Goal: Task Accomplishment & Management: Complete application form

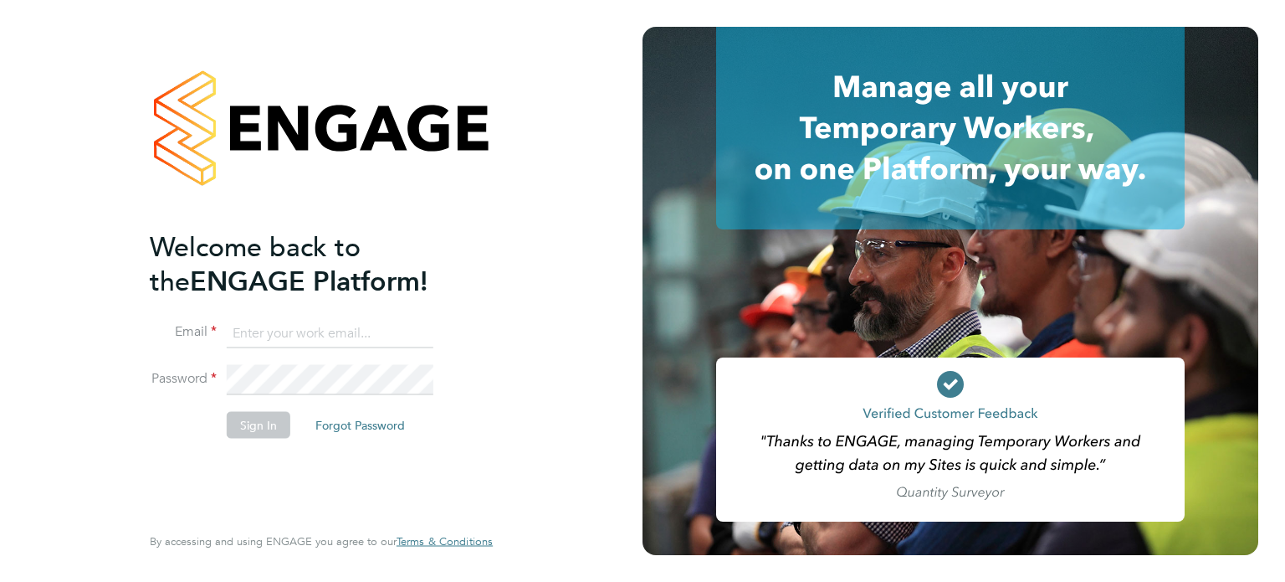
type input "ciaran.poole@randstad.co.uk"
click at [249, 418] on button "Sign In" at bounding box center [259, 424] width 64 height 27
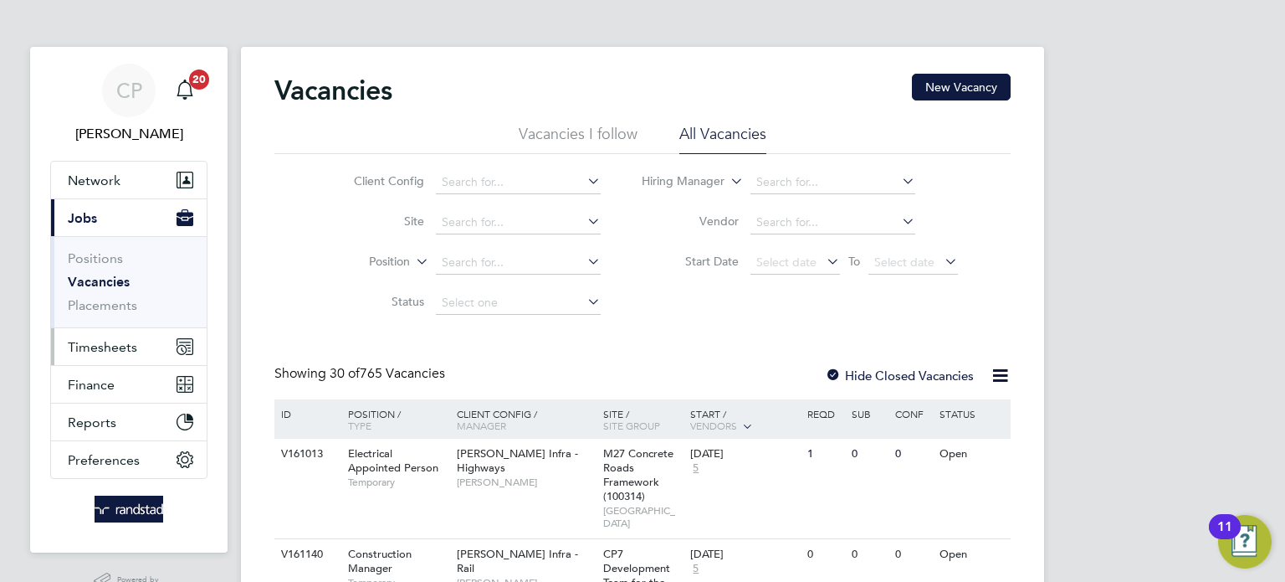
click at [136, 343] on button "Timesheets" at bounding box center [129, 346] width 156 height 37
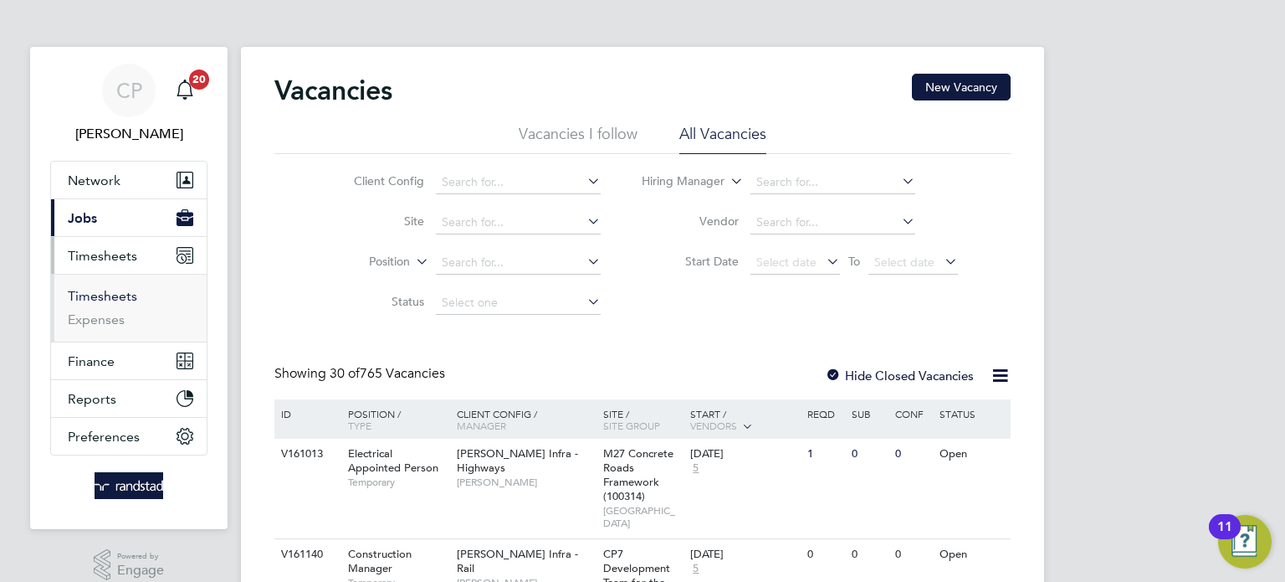
click at [131, 297] on link "Timesheets" at bounding box center [102, 296] width 69 height 16
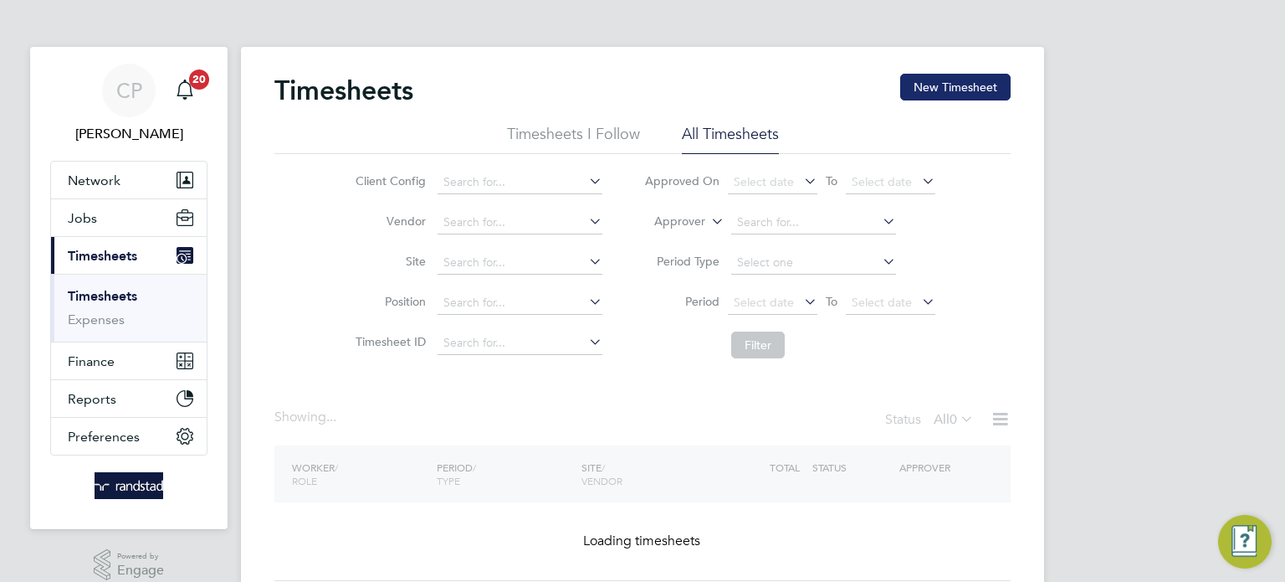
click at [961, 78] on button "New Timesheet" at bounding box center [955, 87] width 110 height 27
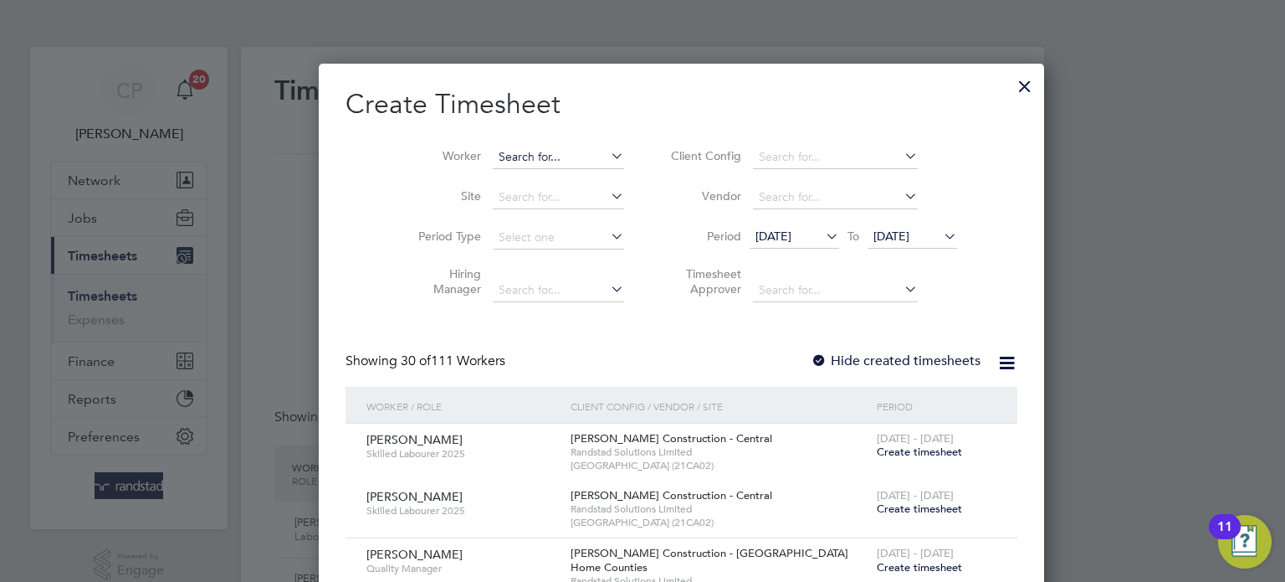
click at [517, 154] on input at bounding box center [558, 157] width 131 height 23
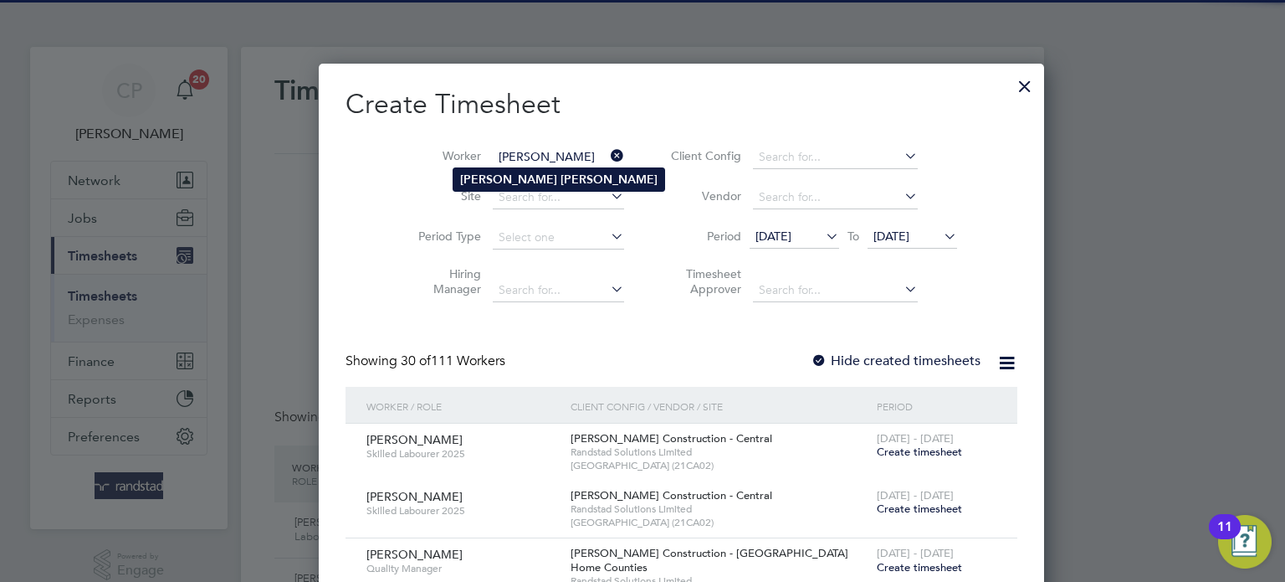
click at [532, 187] on li "[PERSON_NAME]" at bounding box center [558, 179] width 211 height 23
type input "[PERSON_NAME]"
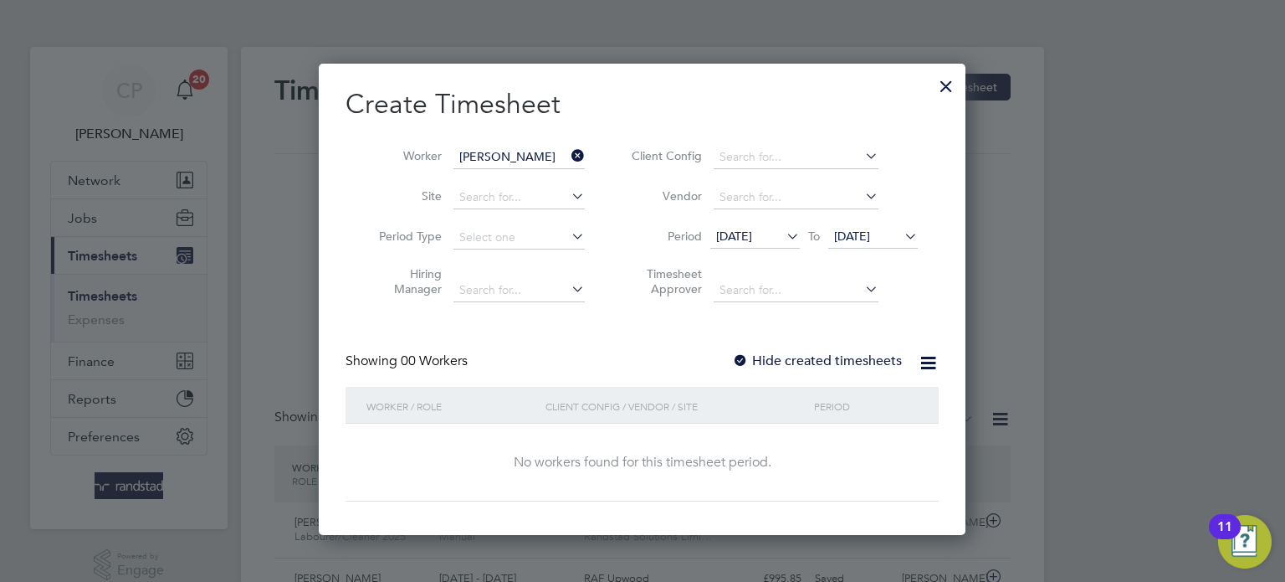
click at [884, 243] on span "[DATE]" at bounding box center [873, 237] width 90 height 23
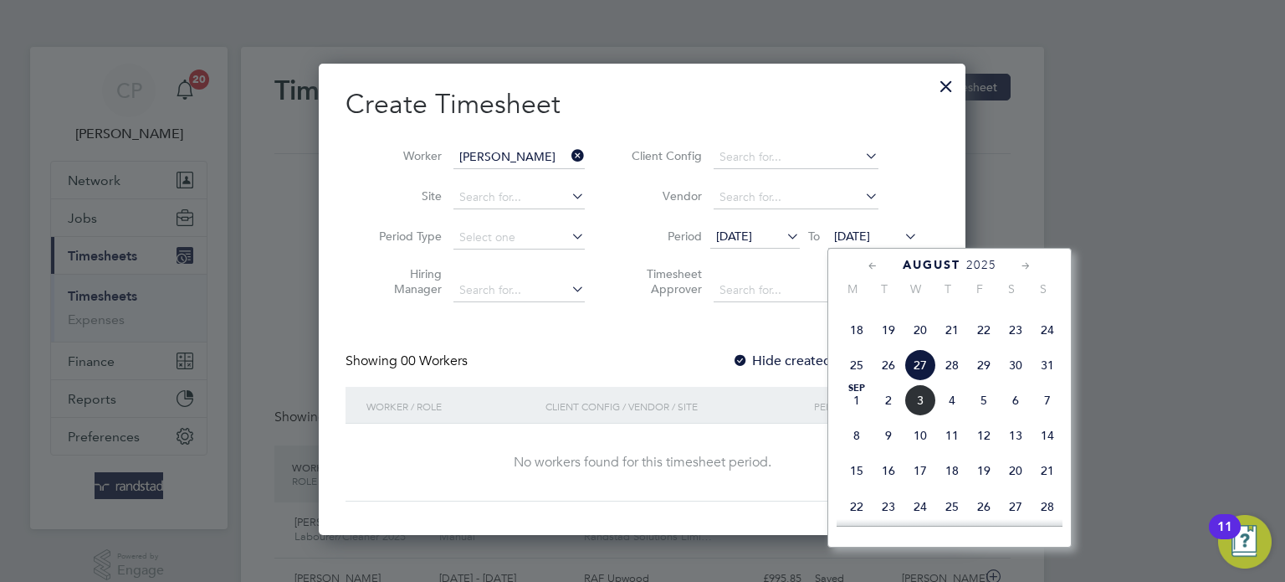
click at [921, 416] on span "3" at bounding box center [920, 400] width 32 height 32
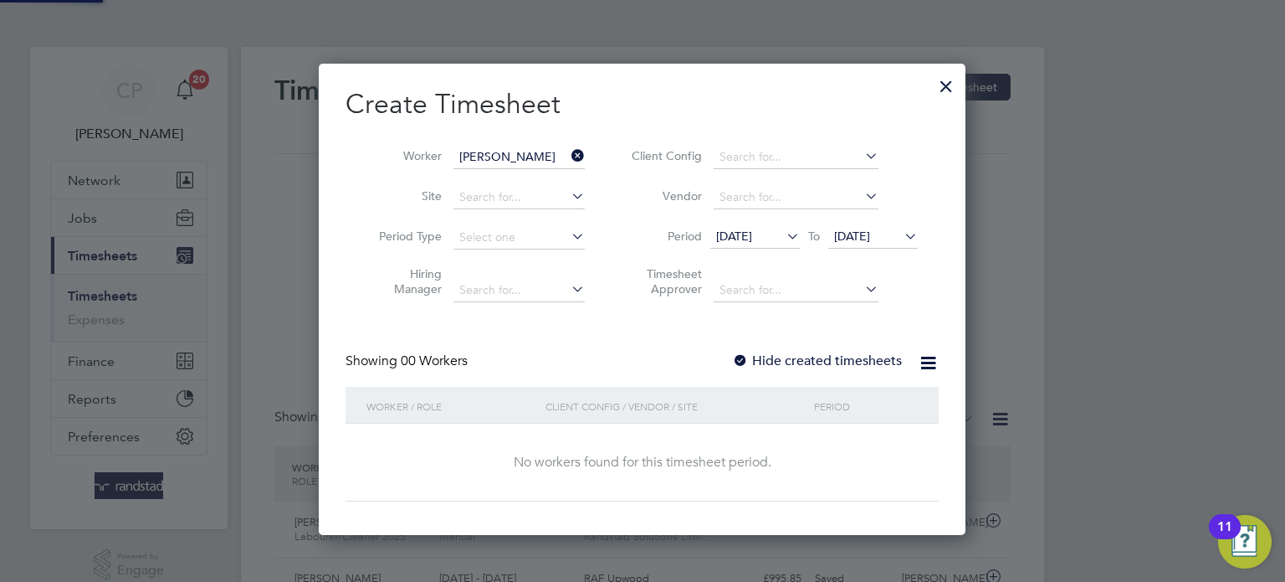
click at [843, 364] on label "Hide created timesheets" at bounding box center [817, 360] width 170 height 17
click at [865, 363] on label "Hide created timesheets" at bounding box center [817, 360] width 170 height 17
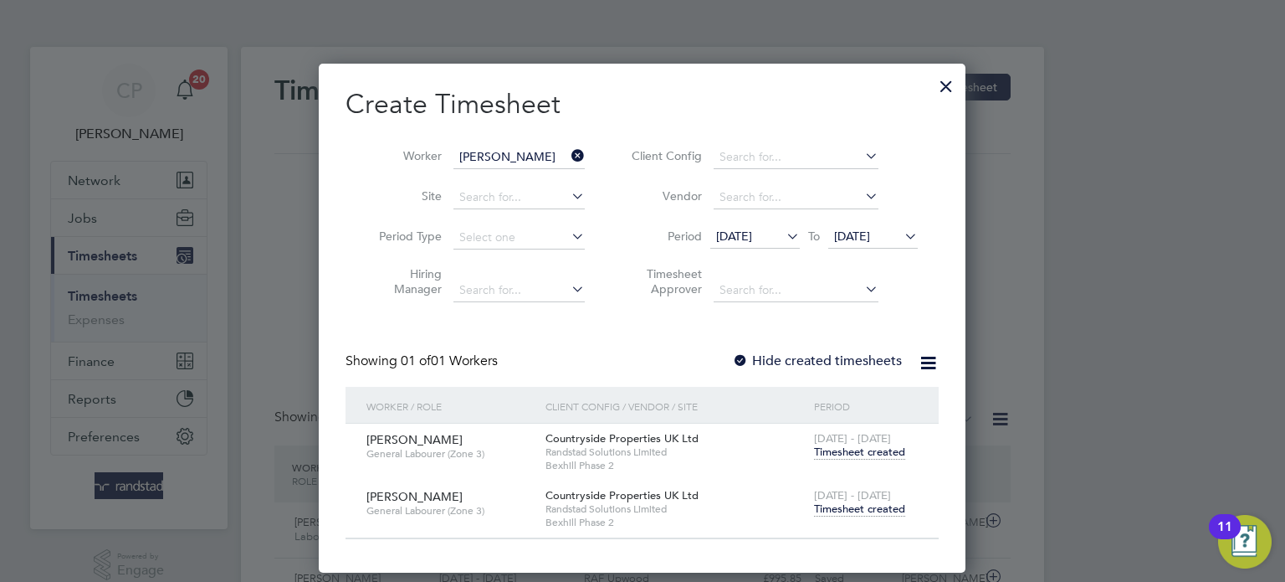
click at [878, 501] on span "Timesheet created" at bounding box center [859, 508] width 91 height 15
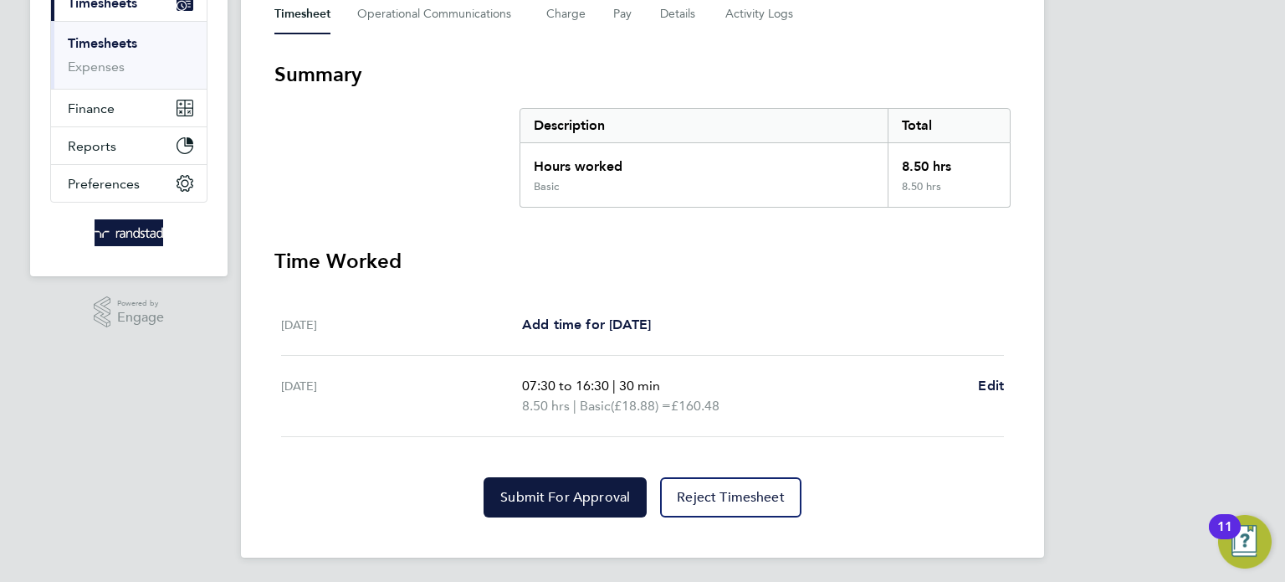
click at [817, 386] on p "07:30 to 16:30 | 30 min" at bounding box center [743, 386] width 443 height 20
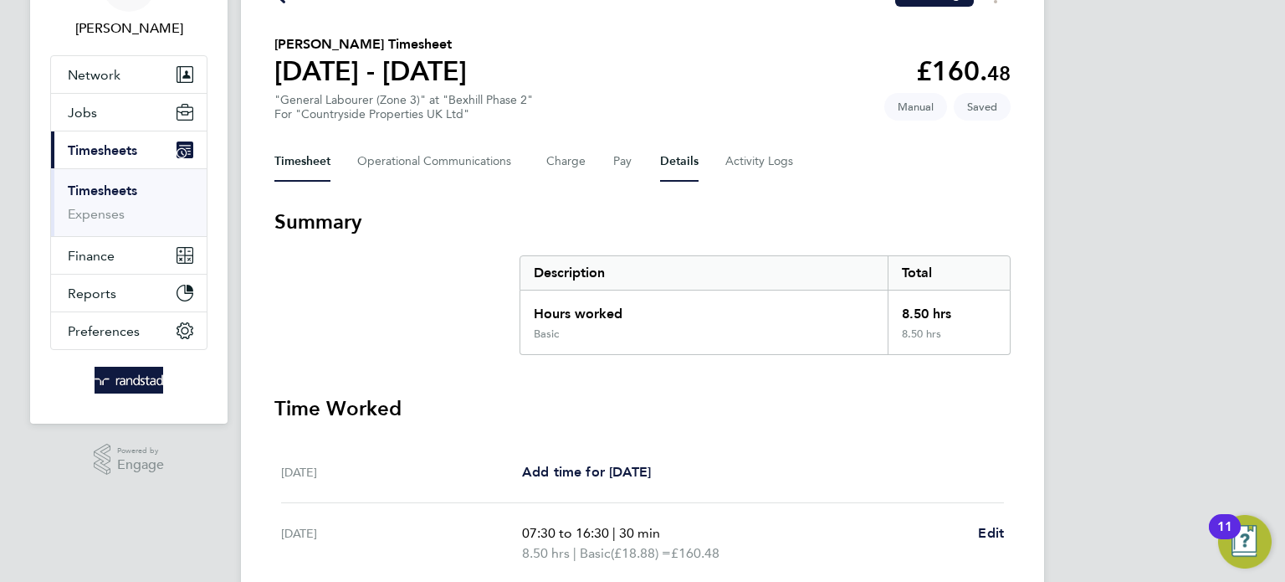
click at [674, 157] on button "Details" at bounding box center [679, 161] width 38 height 40
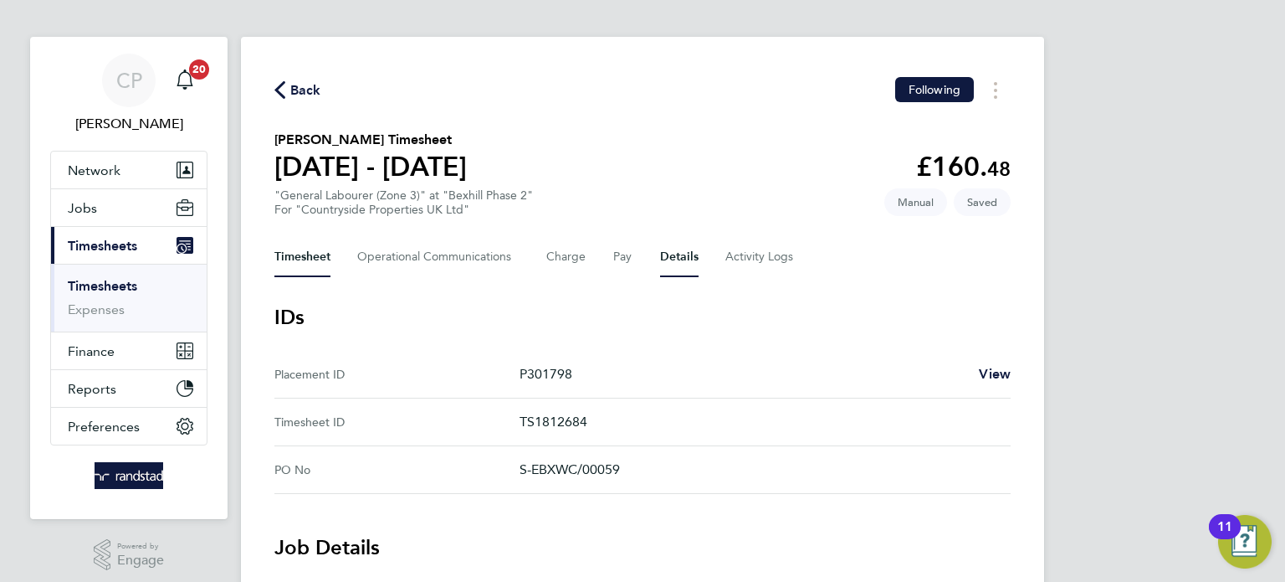
click at [295, 240] on button "Timesheet" at bounding box center [302, 257] width 56 height 40
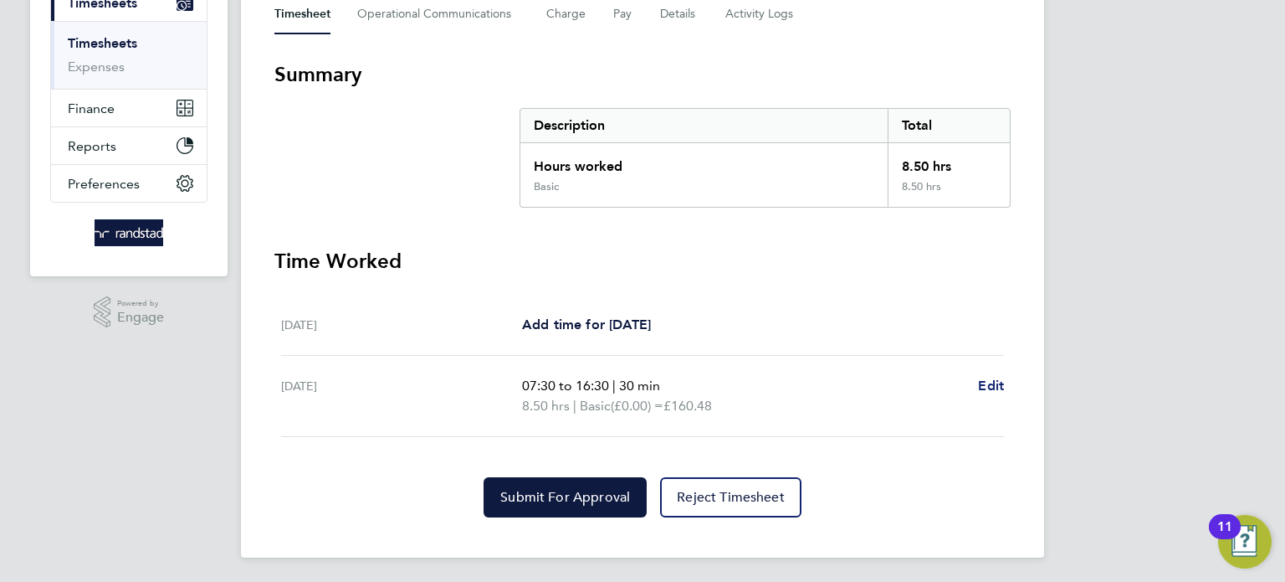
click at [992, 384] on span "Edit" at bounding box center [991, 385] width 26 height 16
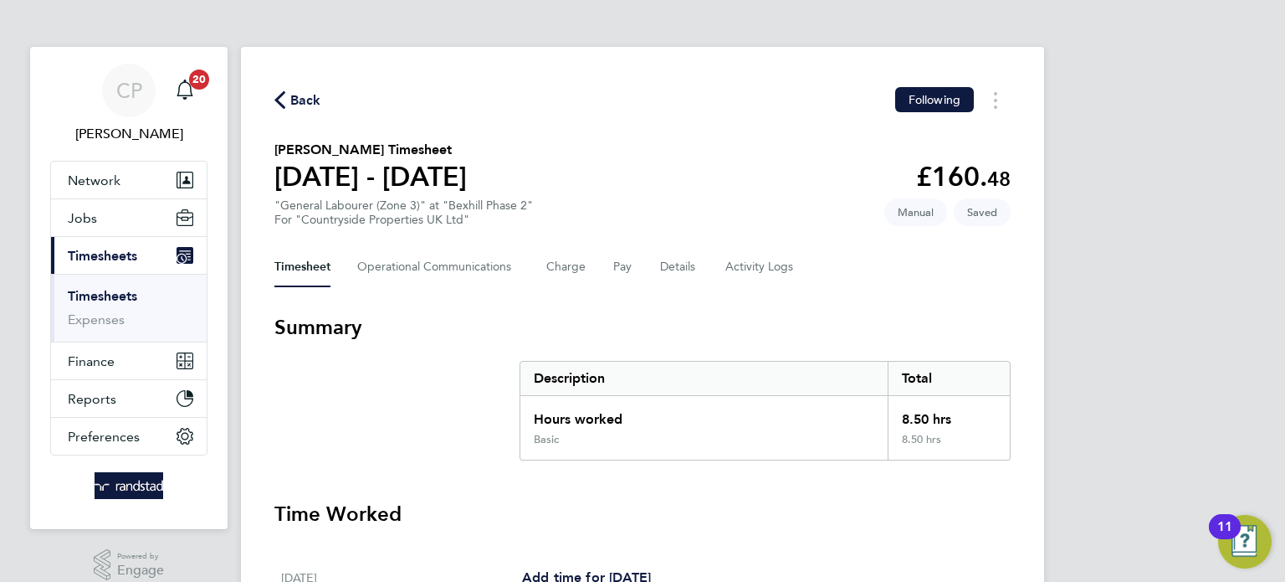
select select "30"
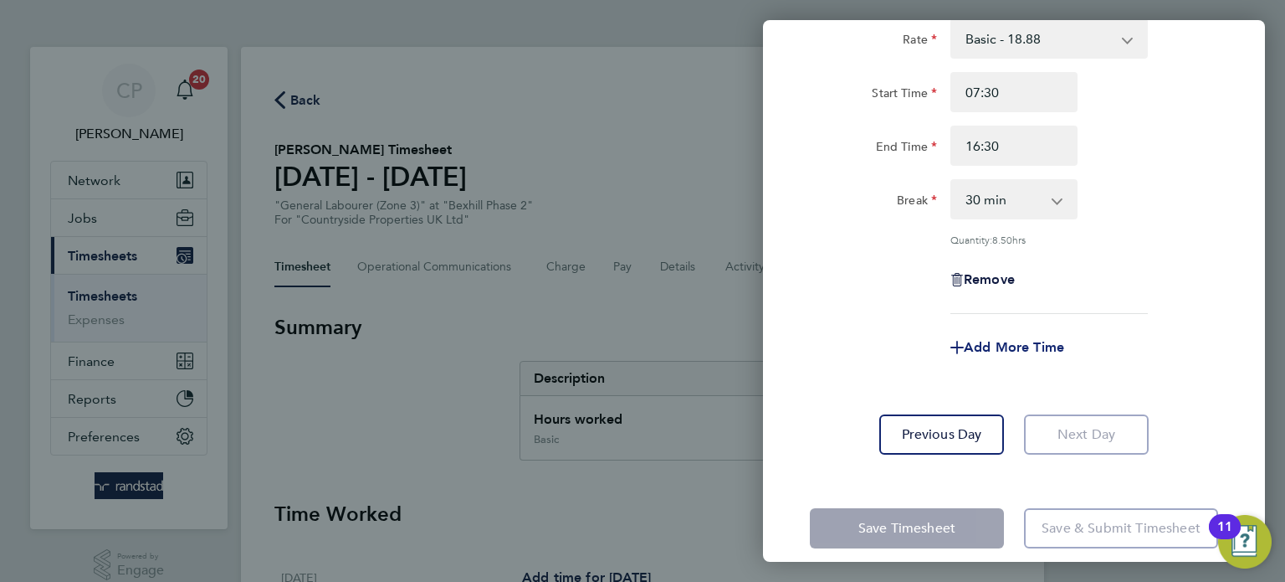
click at [1042, 346] on span "Add More Time" at bounding box center [1014, 347] width 100 height 16
select select "null"
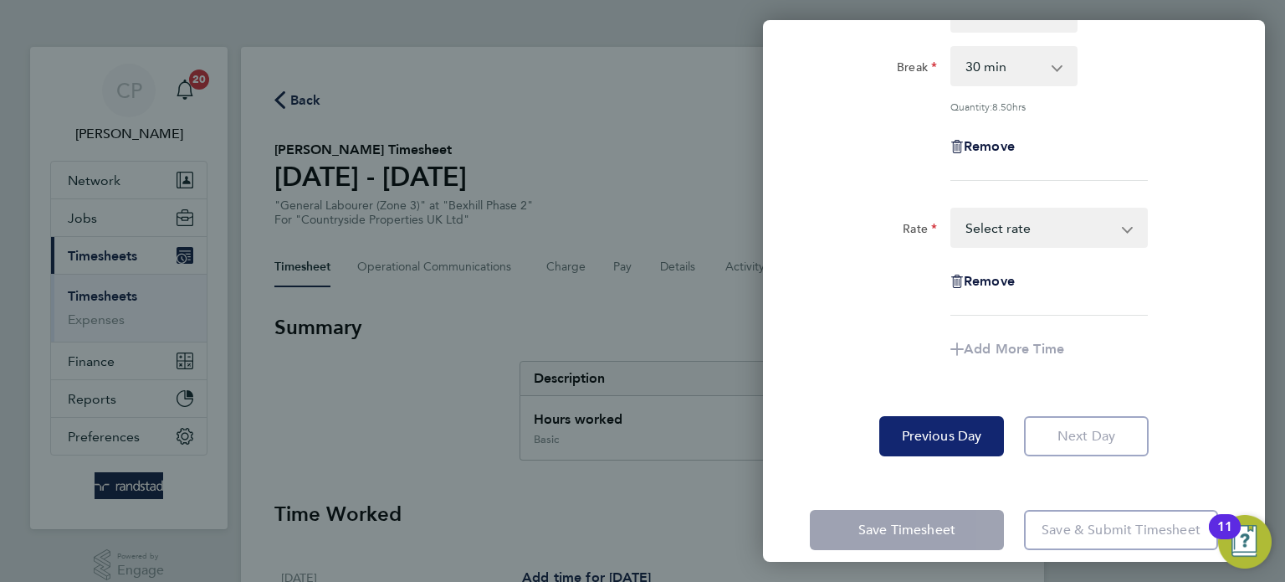
click at [968, 438] on span "Previous Day" at bounding box center [942, 436] width 80 height 17
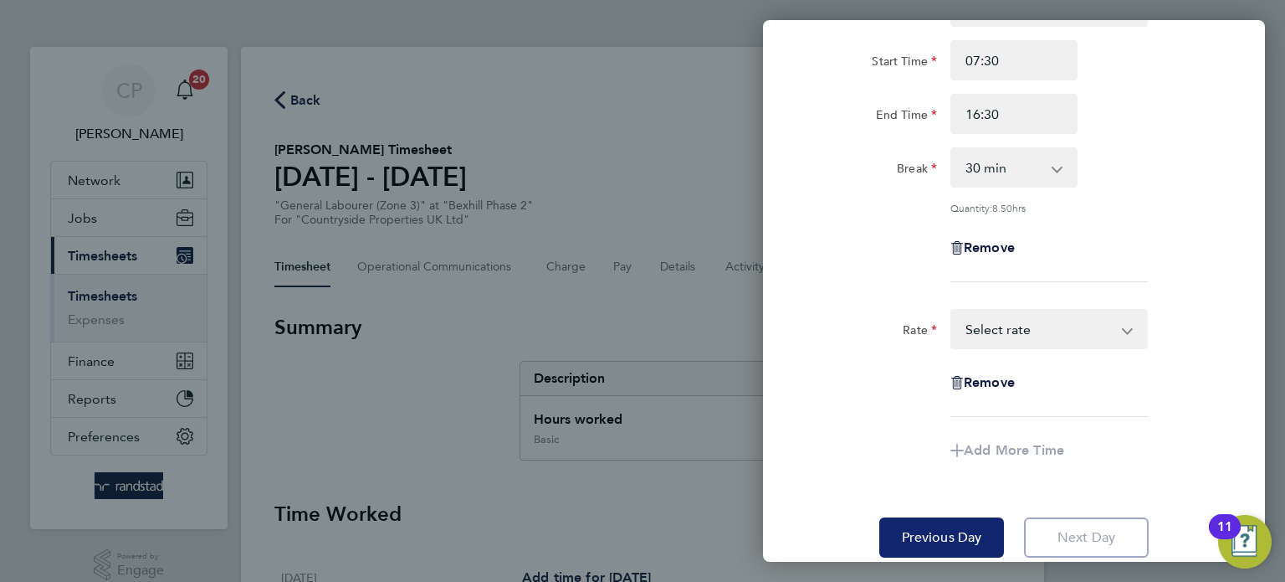
select select "30"
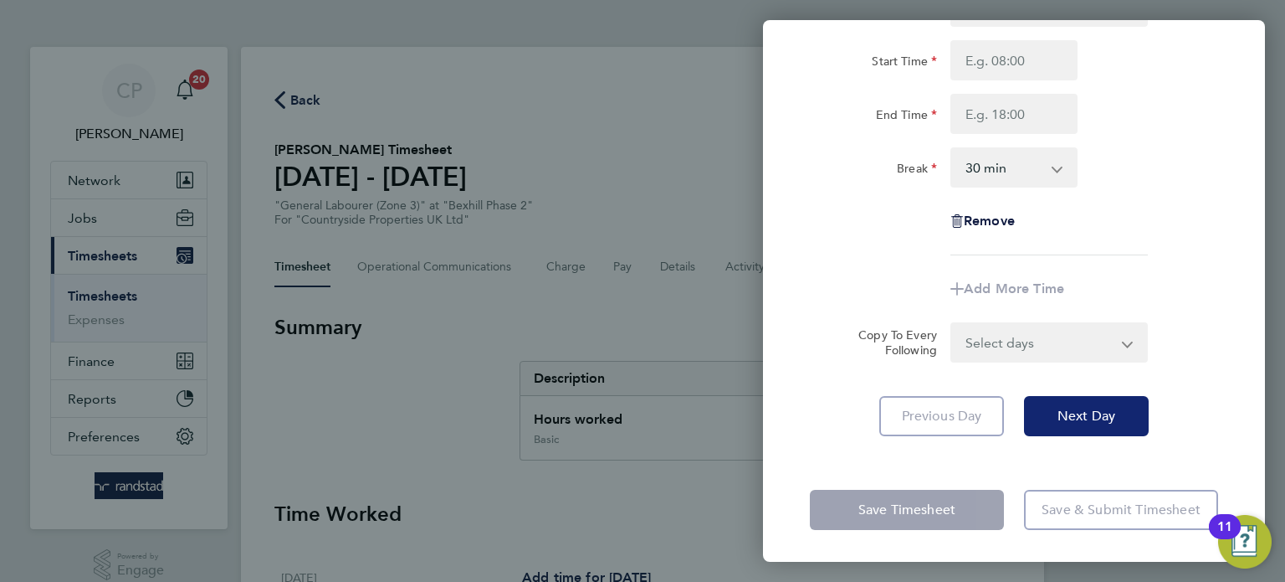
click at [1117, 418] on button "Next Day" at bounding box center [1086, 416] width 125 height 40
select select "30"
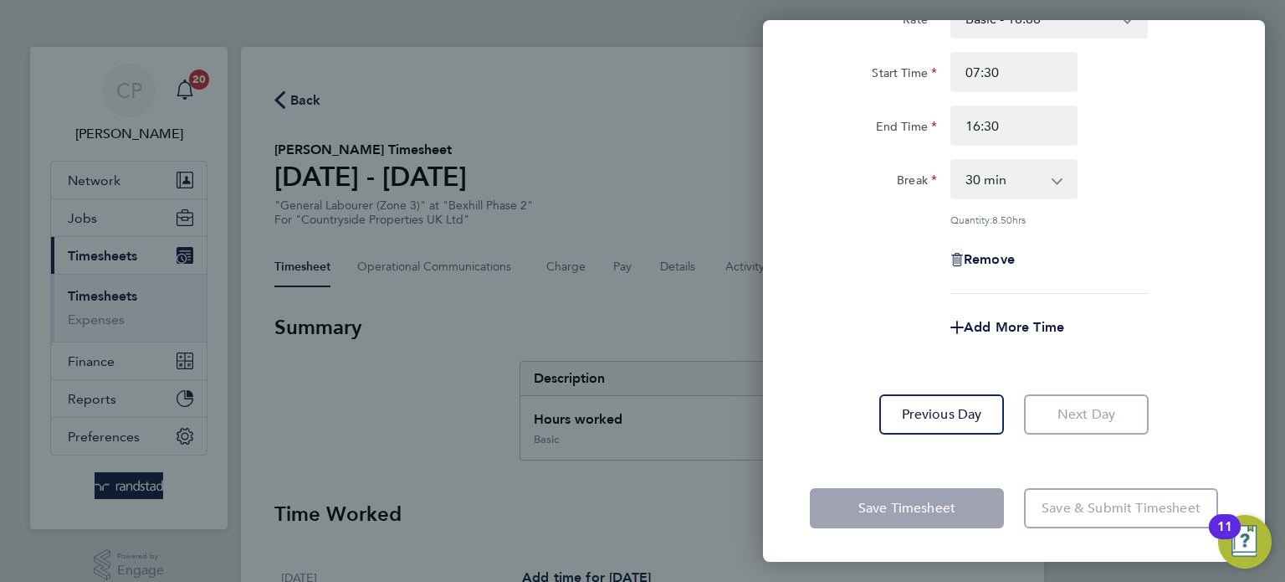
click at [1125, 412] on app-form-button "Next Day" at bounding box center [1081, 414] width 135 height 40
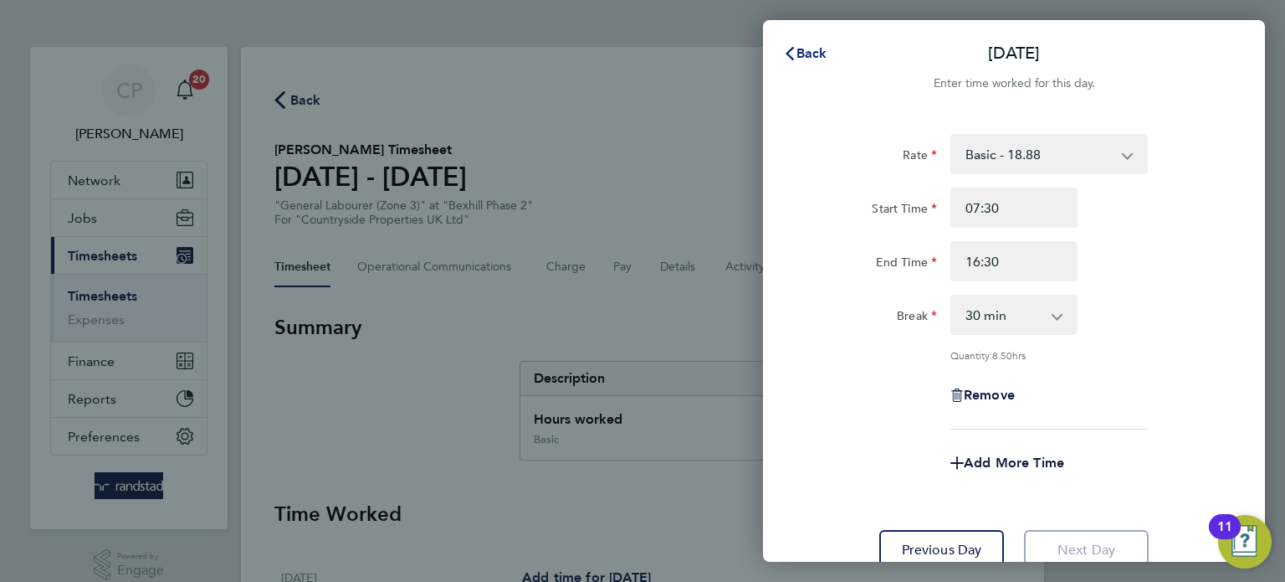
click at [805, 57] on span "Back" at bounding box center [812, 53] width 31 height 16
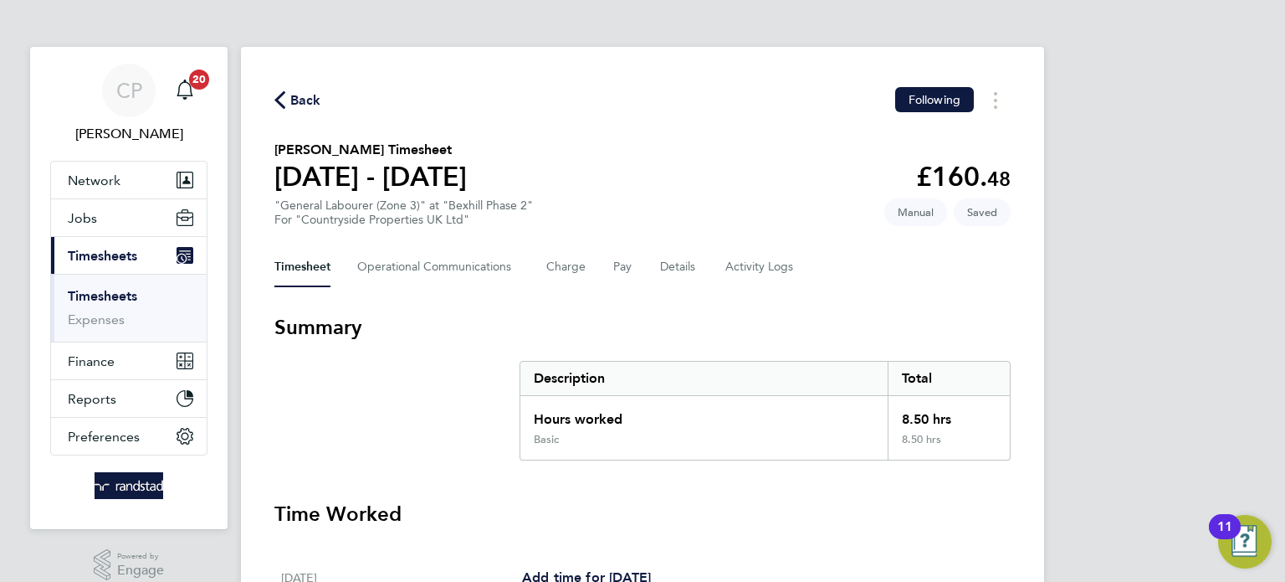
click at [288, 105] on span "Back" at bounding box center [297, 99] width 47 height 16
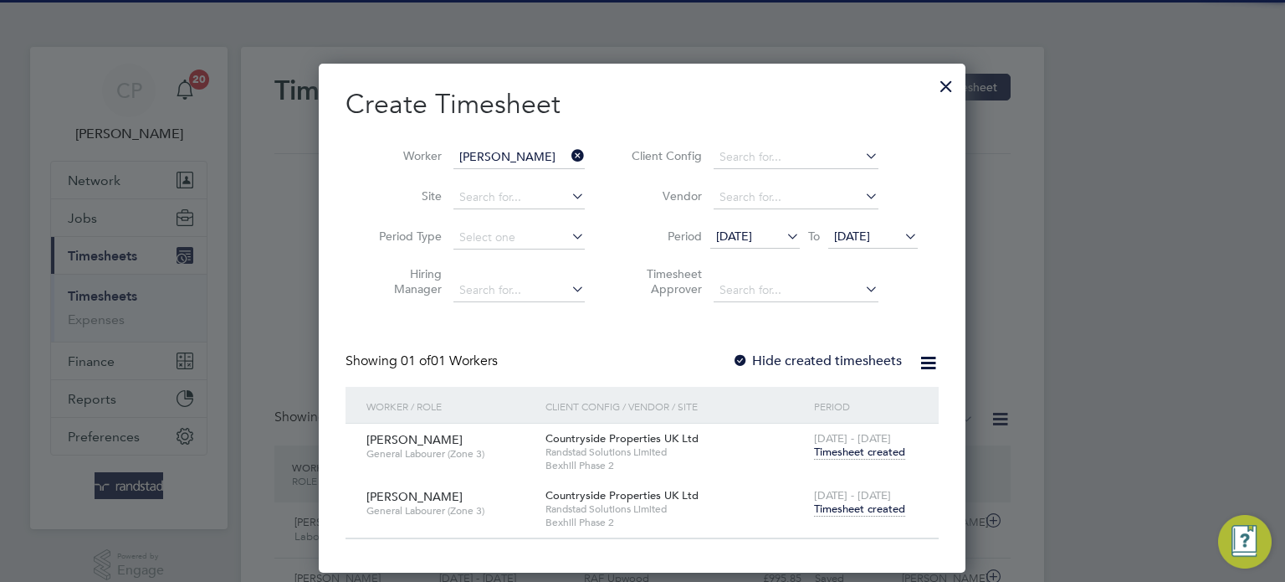
scroll to position [42, 146]
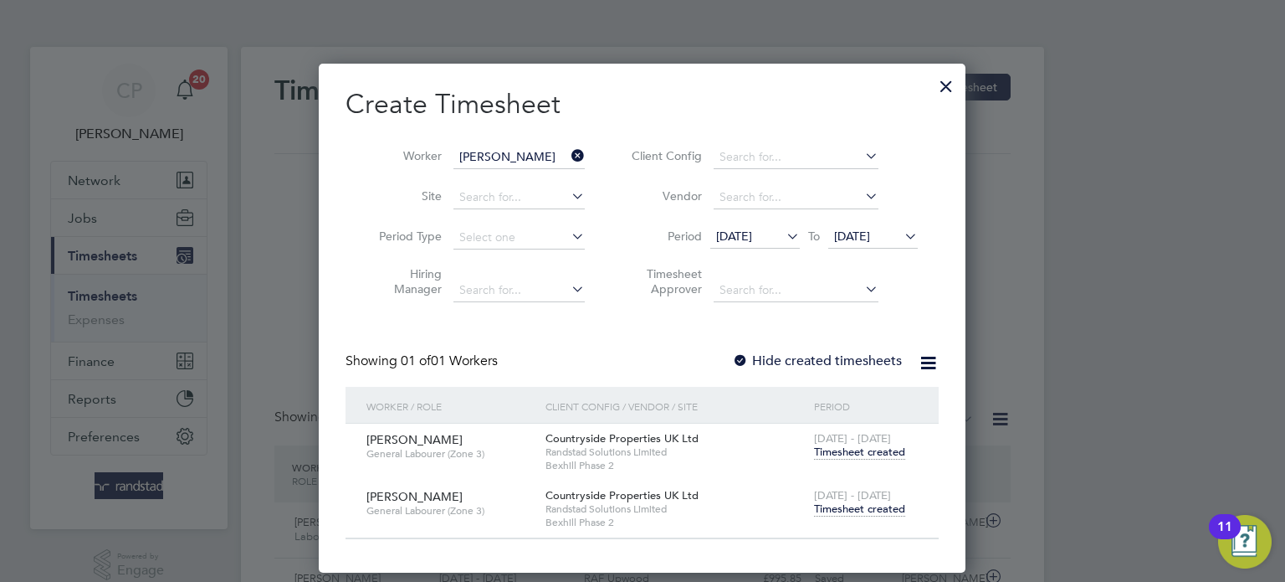
click at [568, 161] on icon at bounding box center [568, 155] width 0 height 23
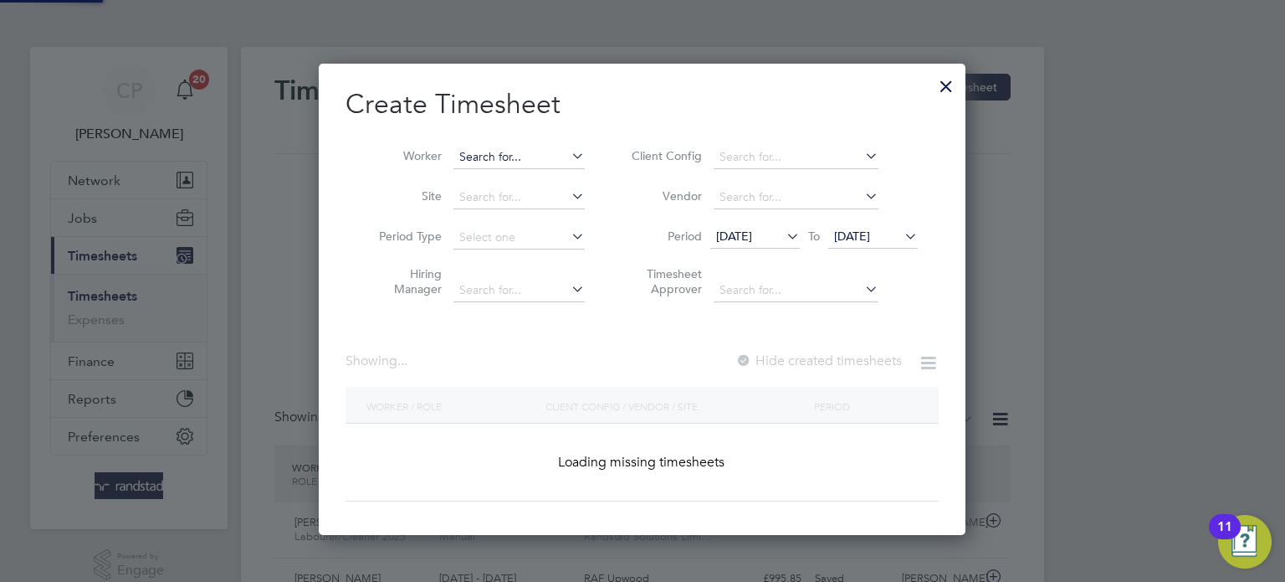
click at [529, 161] on input at bounding box center [518, 157] width 131 height 23
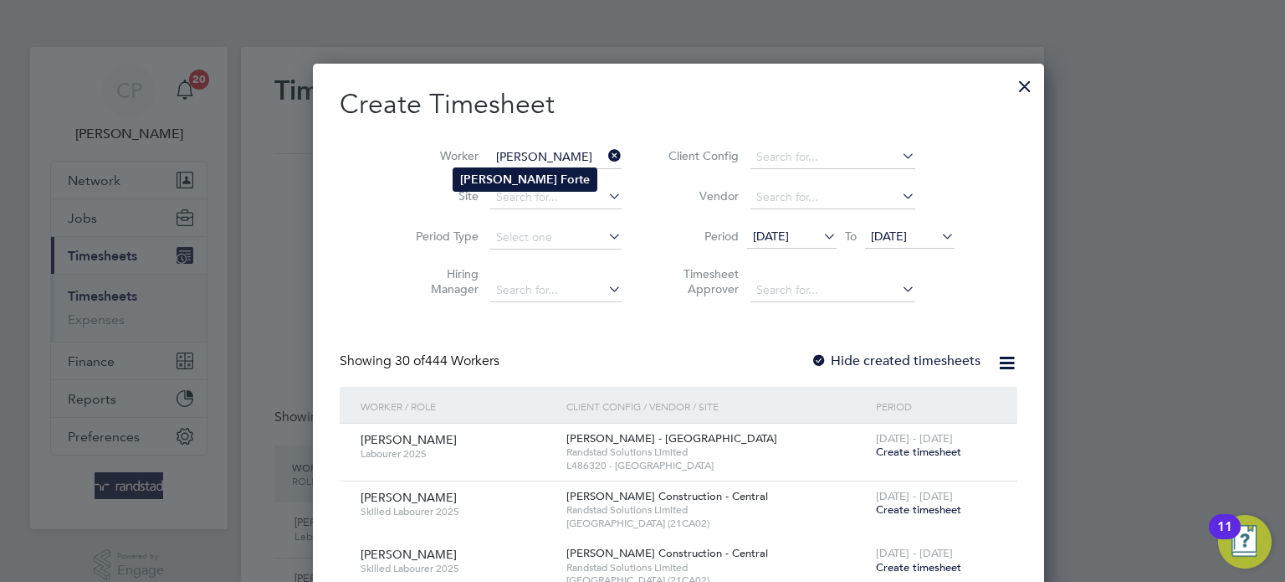
click at [540, 182] on li "[PERSON_NAME]" at bounding box center [524, 179] width 143 height 23
type input "[PERSON_NAME]"
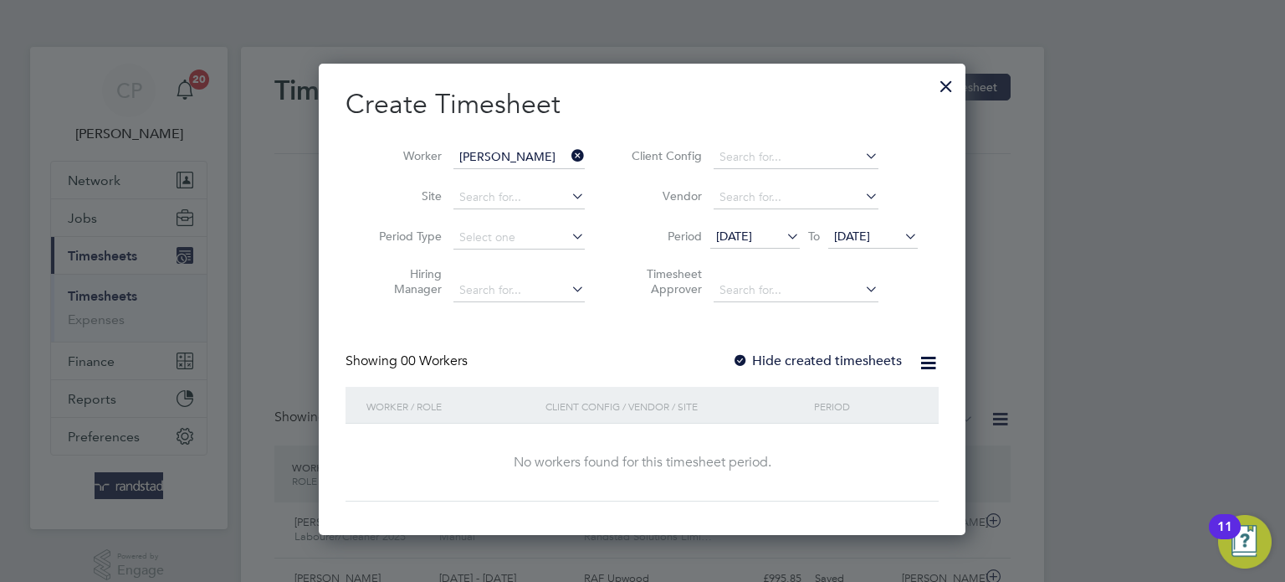
click at [819, 366] on label "Hide created timesheets" at bounding box center [817, 360] width 170 height 17
click at [833, 366] on label "Hide created timesheets" at bounding box center [817, 360] width 170 height 17
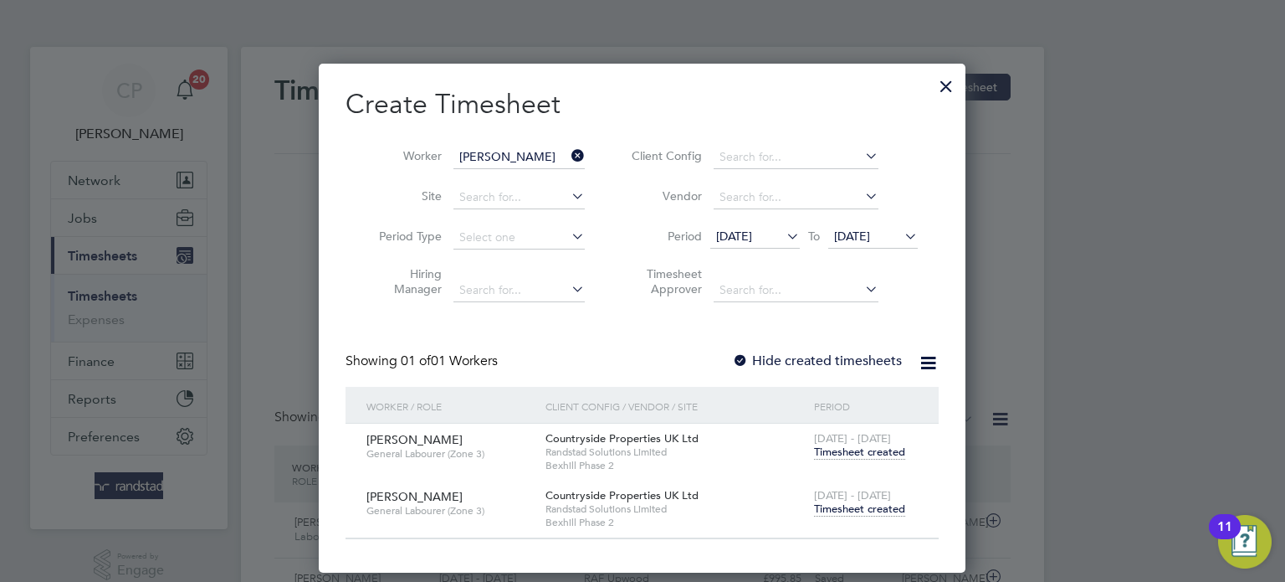
click at [870, 514] on span "Timesheet created" at bounding box center [859, 508] width 91 height 15
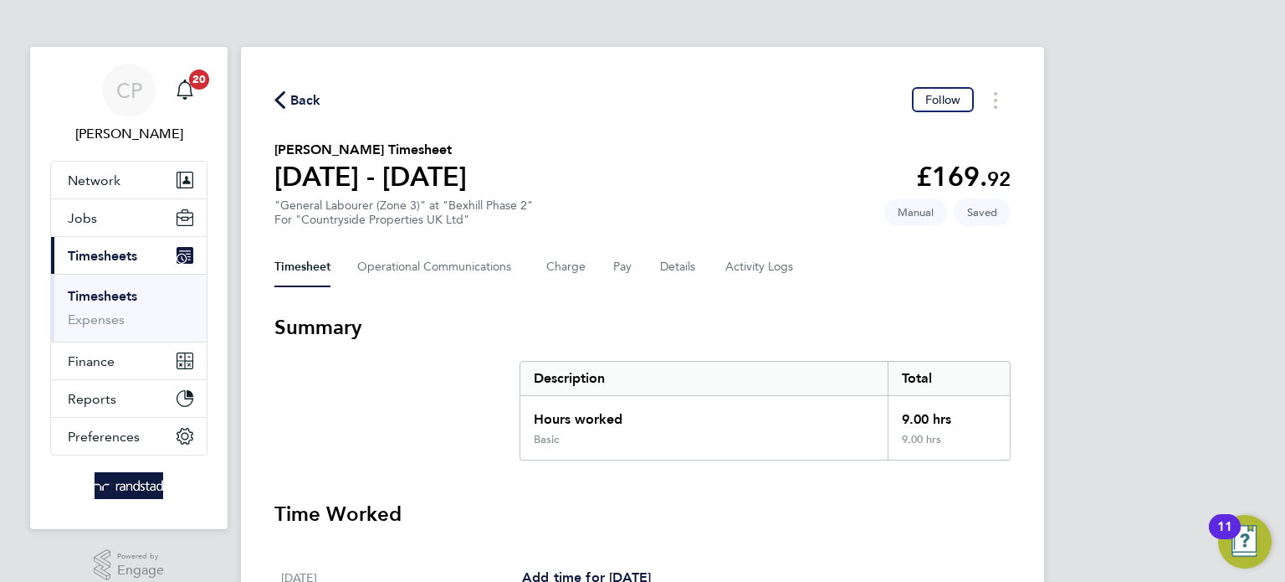
click at [283, 110] on svg-icon "button" at bounding box center [279, 104] width 11 height 16
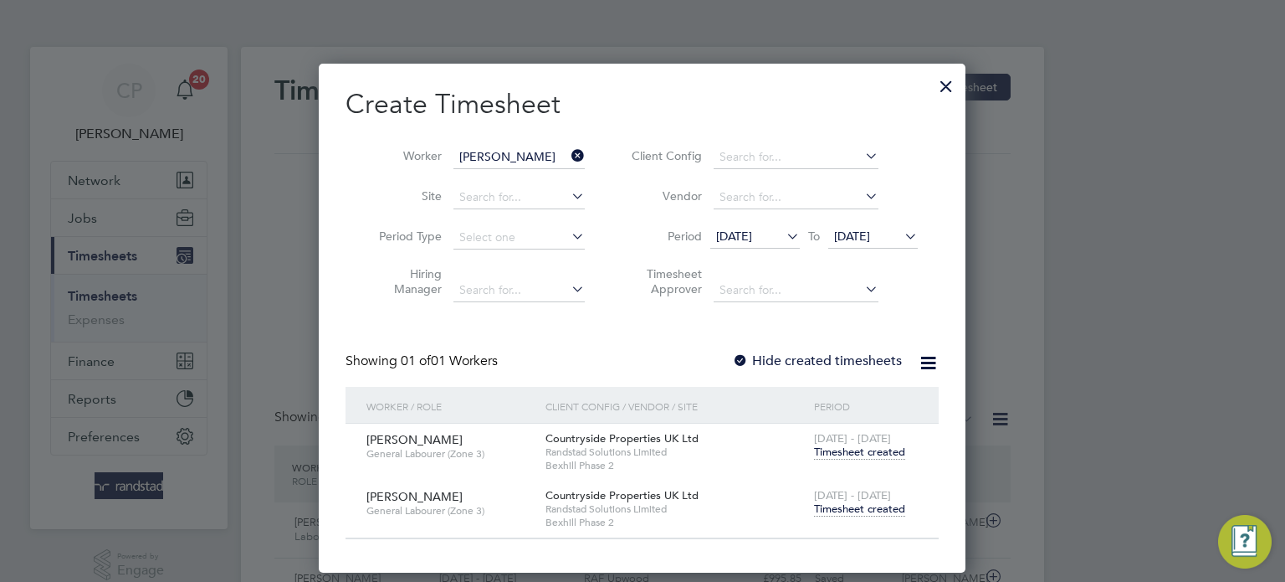
click at [568, 158] on icon at bounding box center [568, 155] width 0 height 23
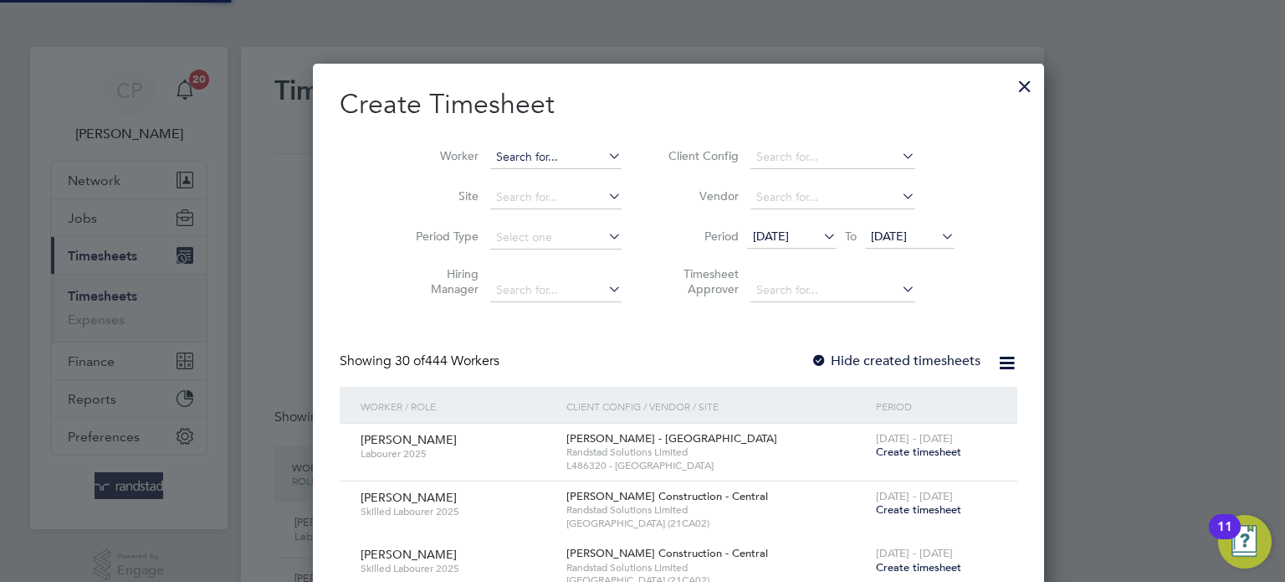
click at [543, 151] on input at bounding box center [555, 157] width 131 height 23
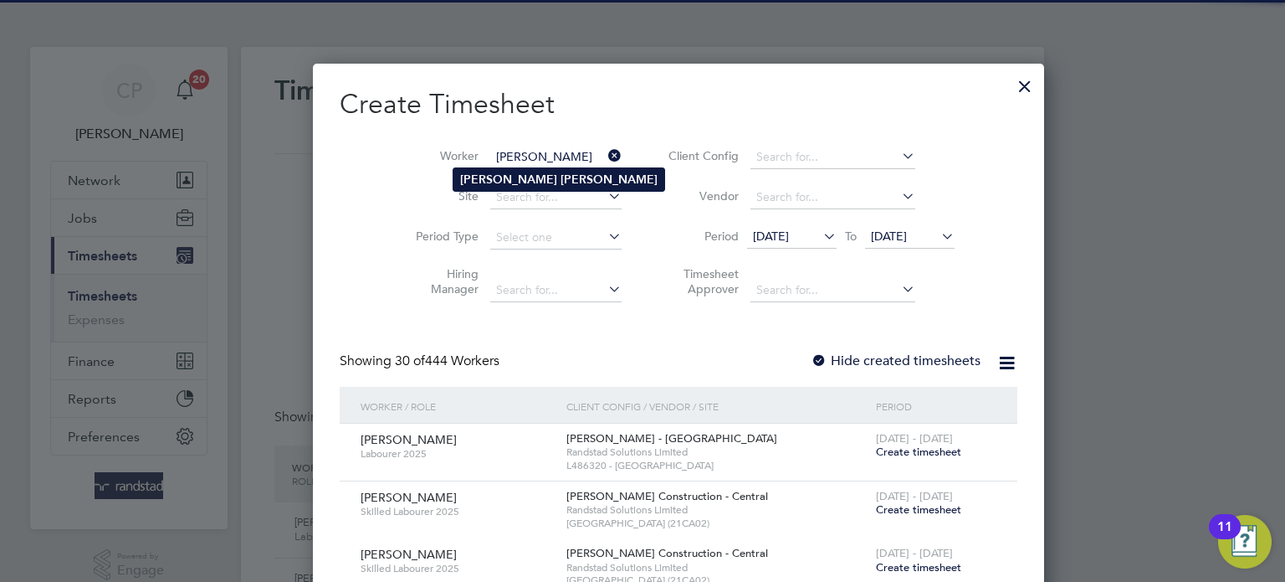
click at [549, 183] on li "[PERSON_NAME]" at bounding box center [558, 179] width 211 height 23
type input "[PERSON_NAME]"
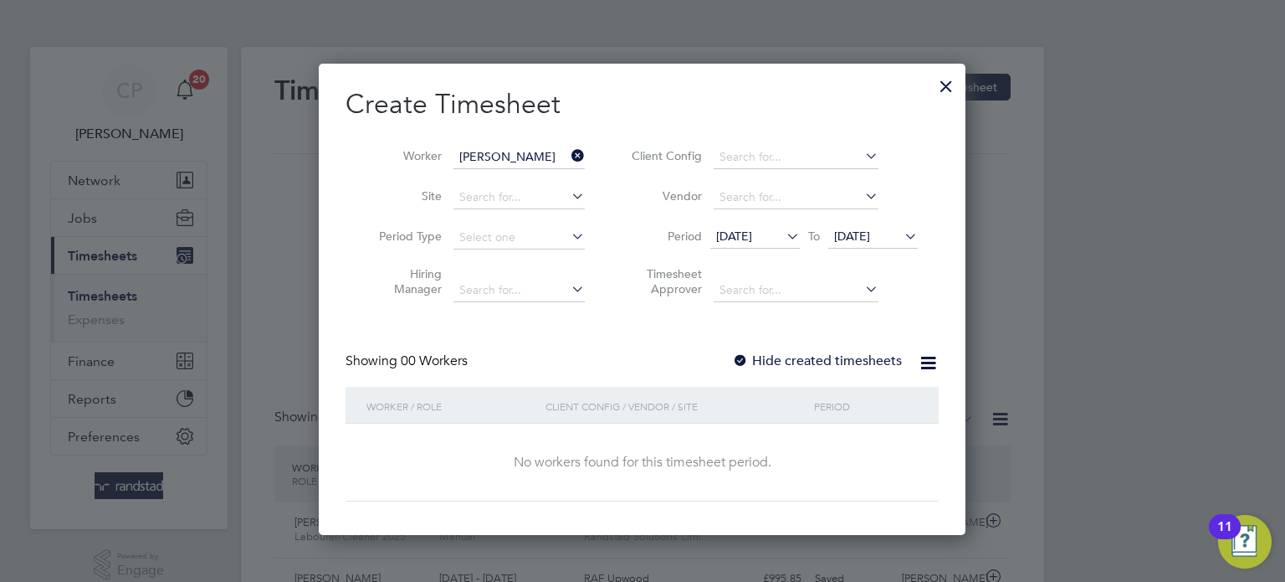
click at [870, 231] on span "[DATE]" at bounding box center [852, 235] width 36 height 15
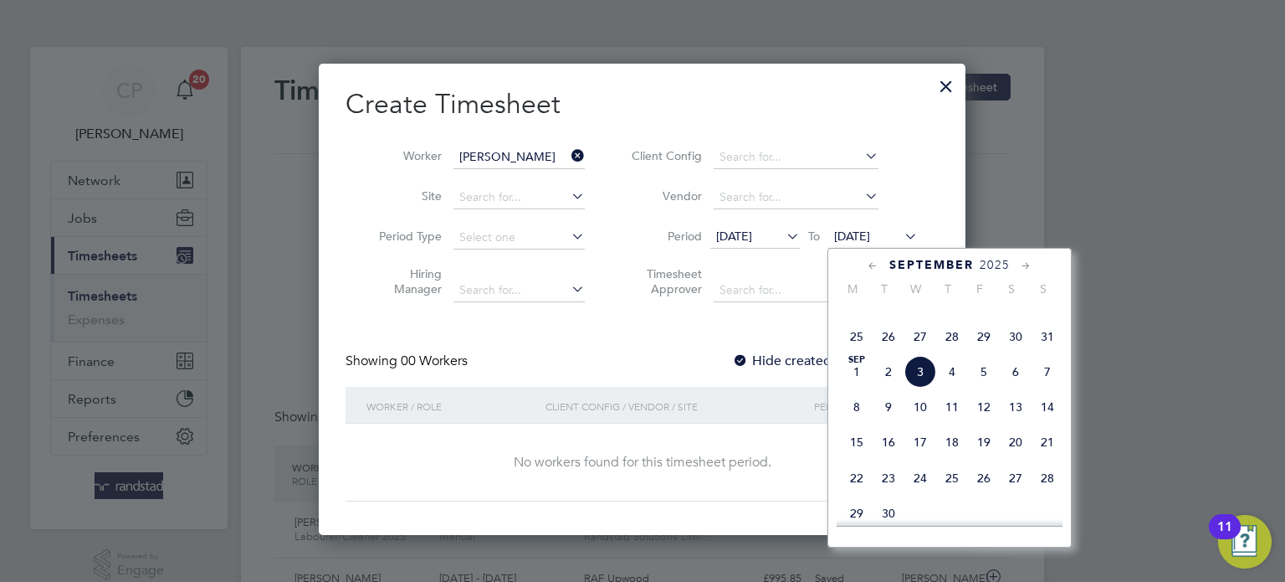
click at [763, 320] on div "Create Timesheet Worker [PERSON_NAME] Site Period Type Hiring Manager Client Co…" at bounding box center [642, 294] width 593 height 414
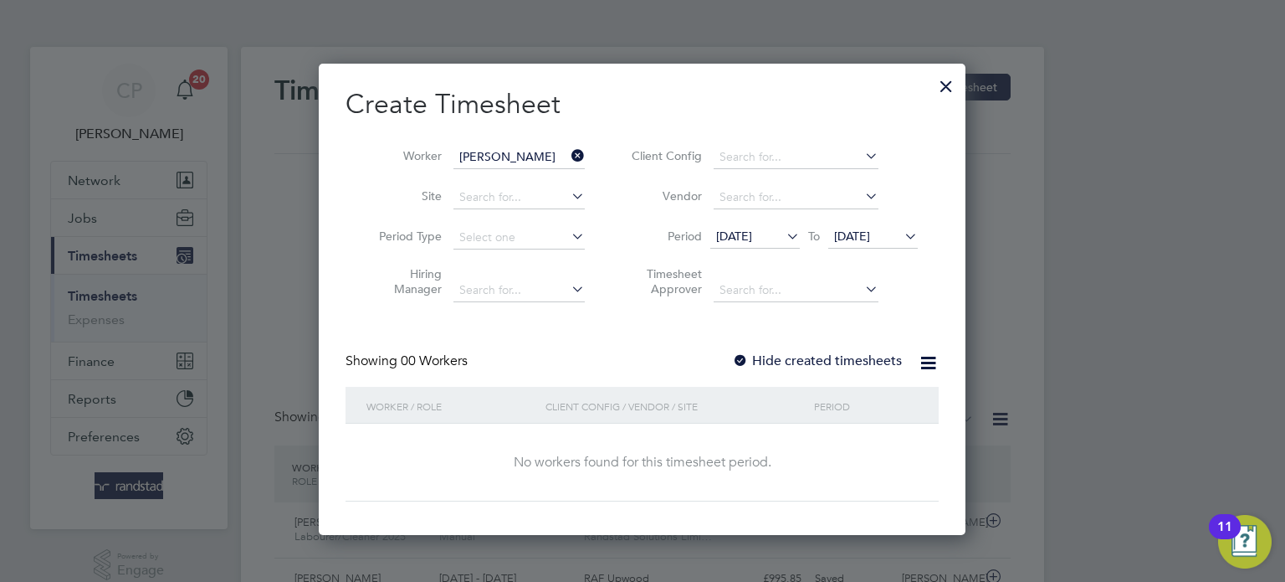
click at [778, 366] on label "Hide created timesheets" at bounding box center [817, 360] width 170 height 17
click at [800, 366] on label "Hide created timesheets" at bounding box center [817, 360] width 170 height 17
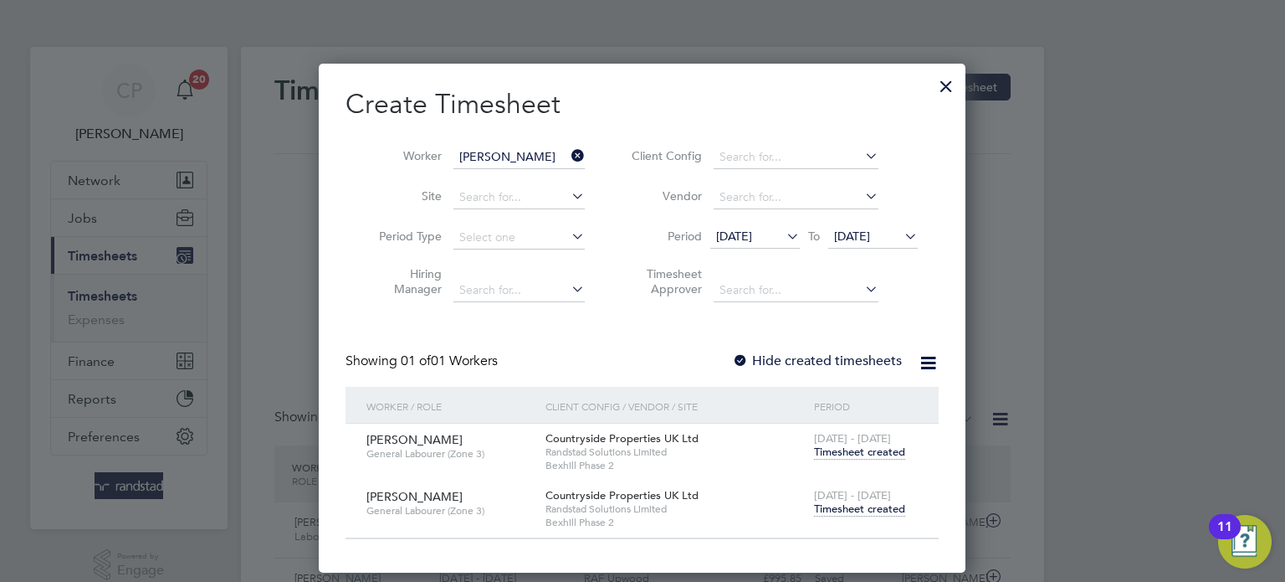
click at [870, 510] on span "Timesheet created" at bounding box center [859, 508] width 91 height 15
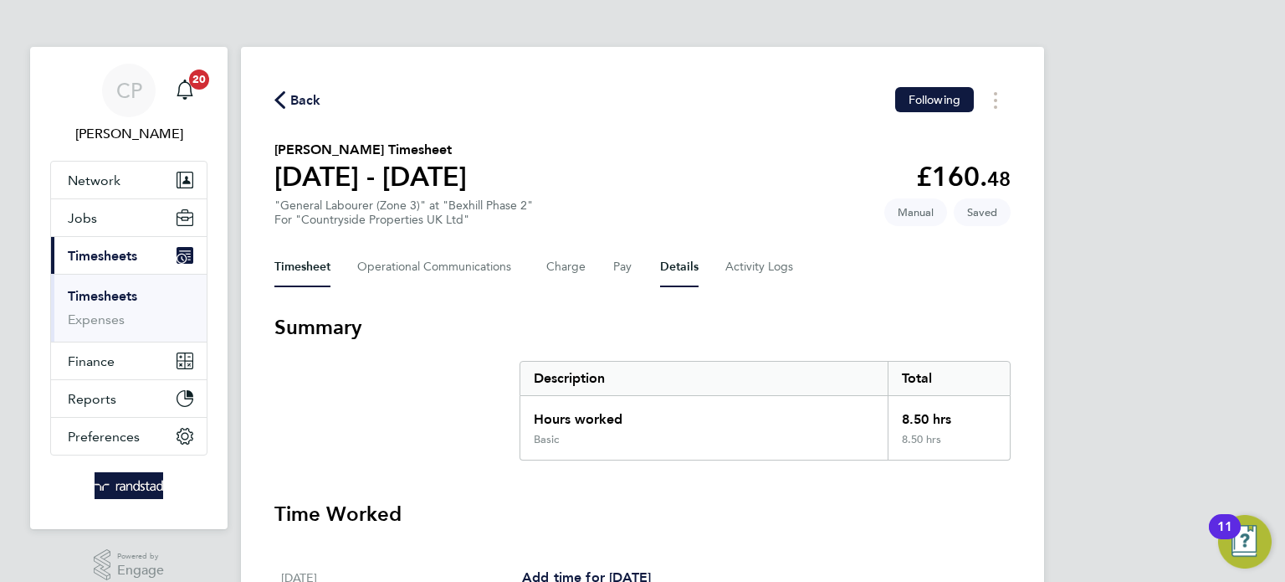
click at [683, 271] on button "Details" at bounding box center [679, 267] width 38 height 40
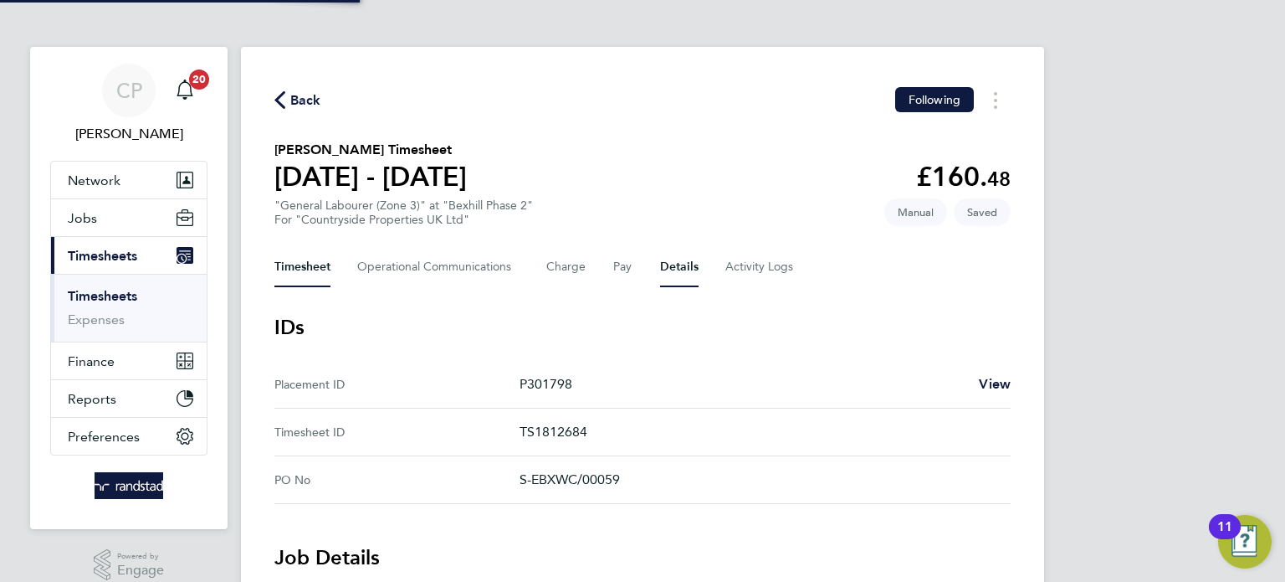
click at [304, 268] on button "Timesheet" at bounding box center [302, 267] width 56 height 40
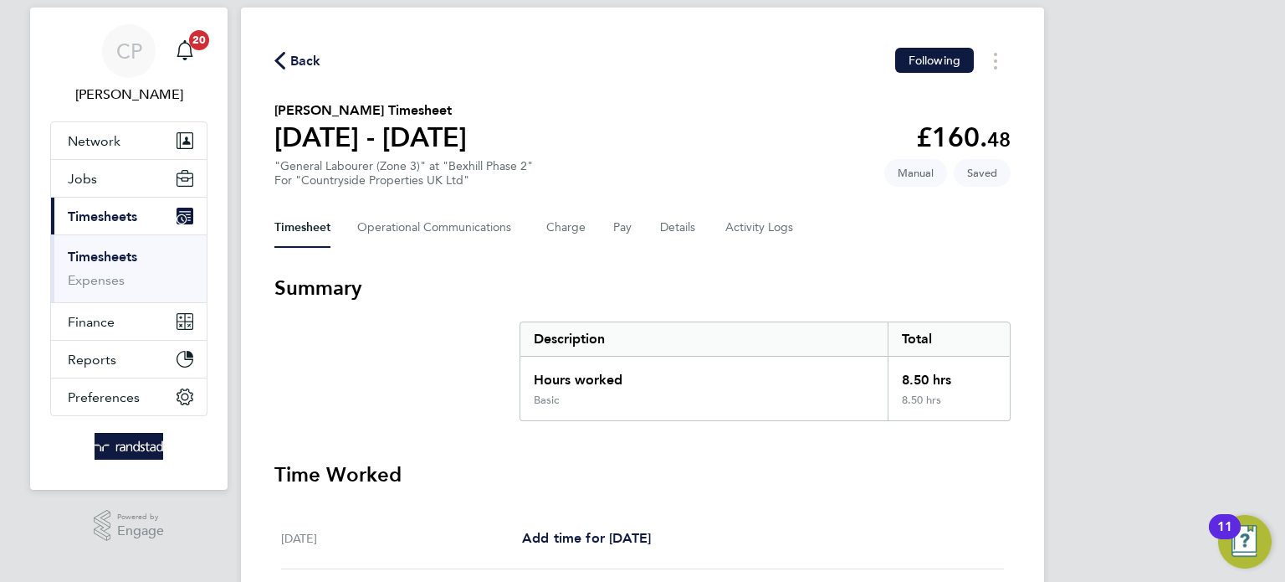
scroll to position [37, 0]
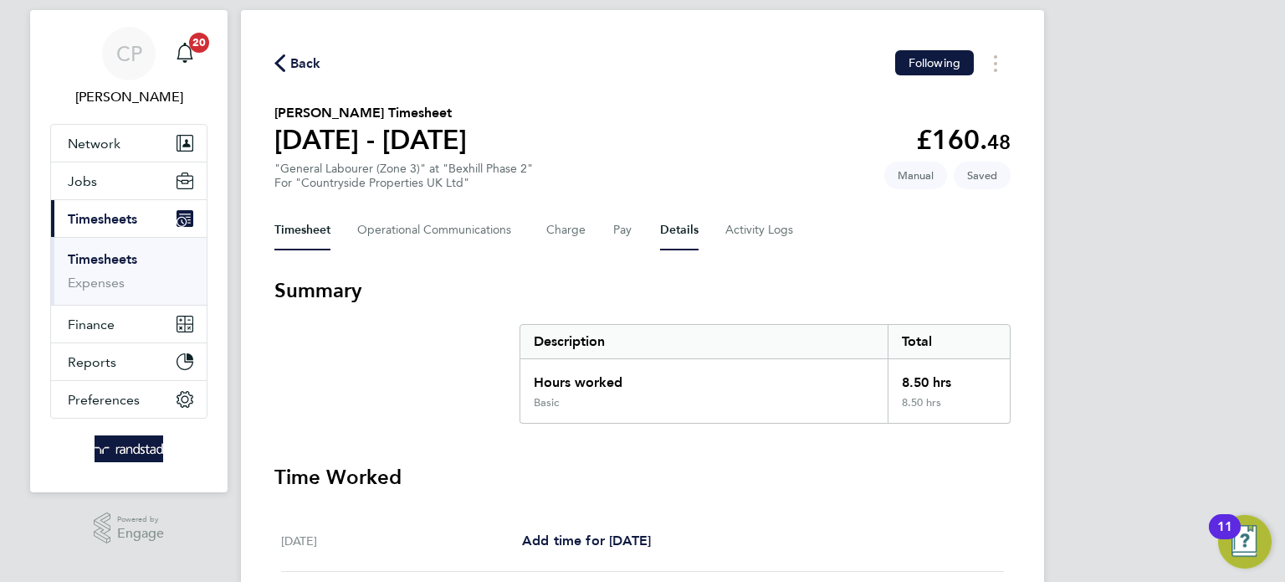
click at [671, 239] on button "Details" at bounding box center [679, 230] width 38 height 40
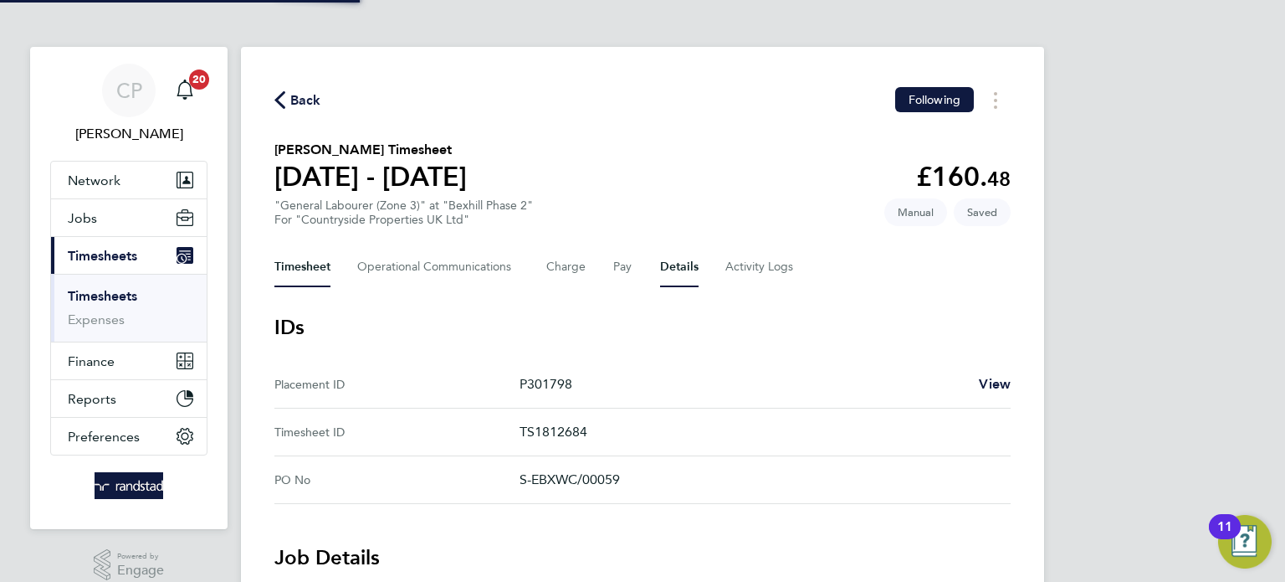
click at [293, 279] on button "Timesheet" at bounding box center [302, 267] width 56 height 40
